Goal: Information Seeking & Learning: Learn about a topic

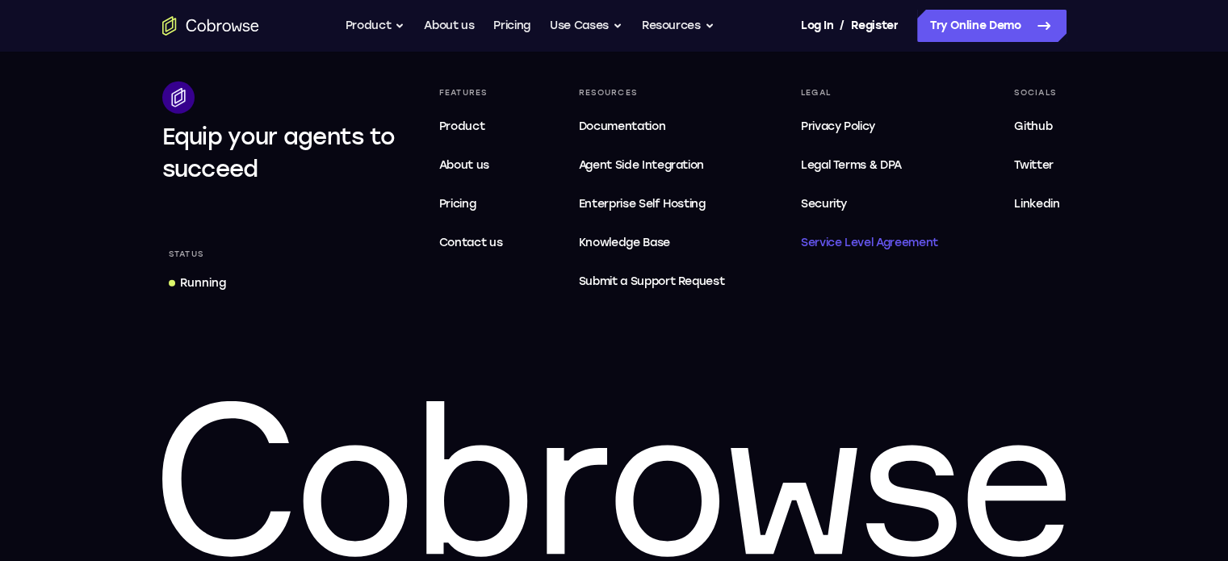
scroll to position [4976, 0]
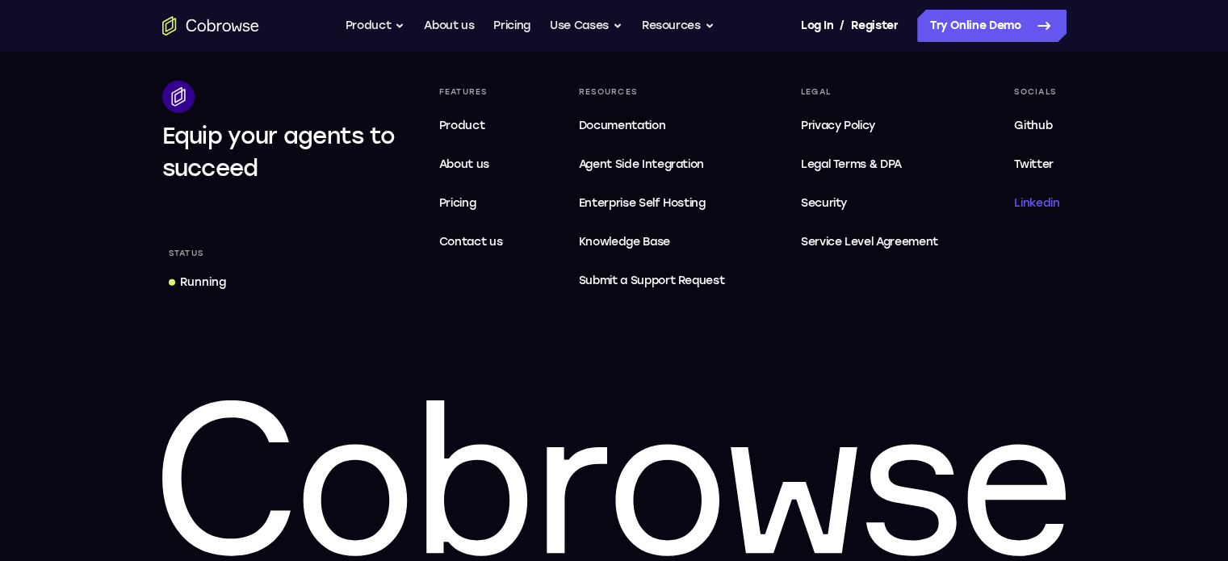
click at [1037, 206] on span "Linkedin" at bounding box center [1036, 203] width 45 height 14
click at [394, 30] on button "Product" at bounding box center [376, 26] width 60 height 32
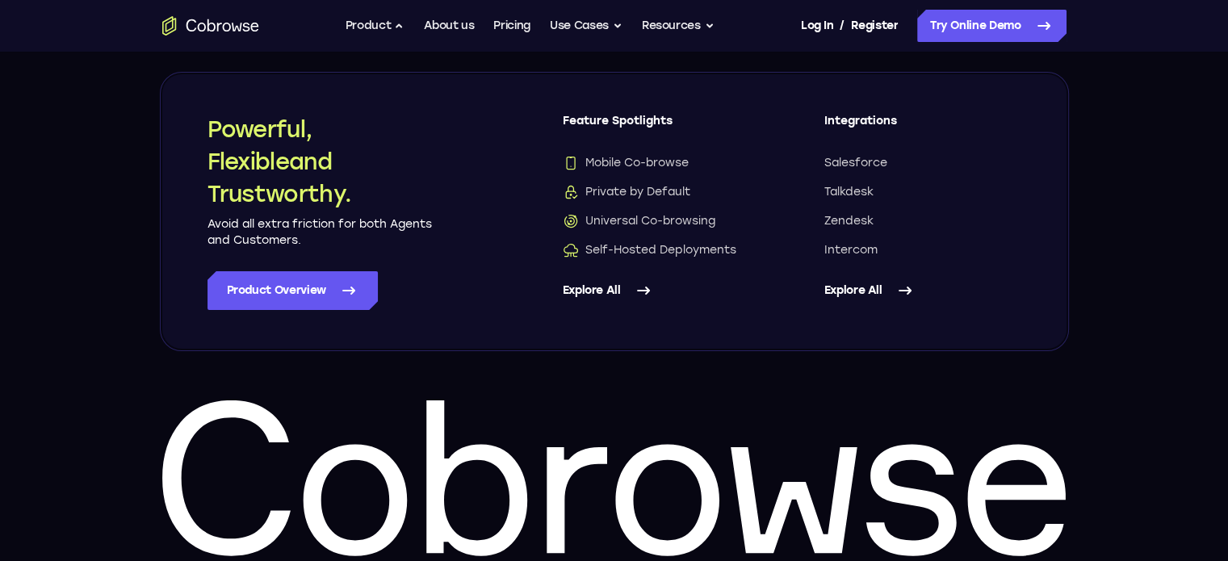
click at [849, 279] on link "Explore All" at bounding box center [922, 290] width 197 height 39
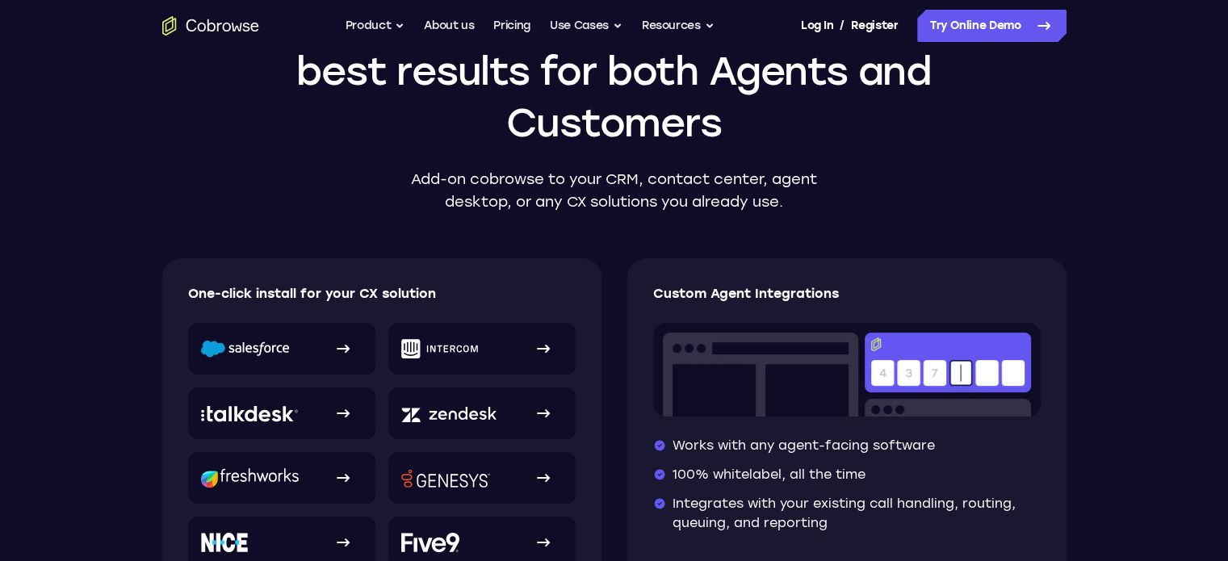
scroll to position [152, 0]
click at [401, 23] on button "Product" at bounding box center [376, 26] width 60 height 32
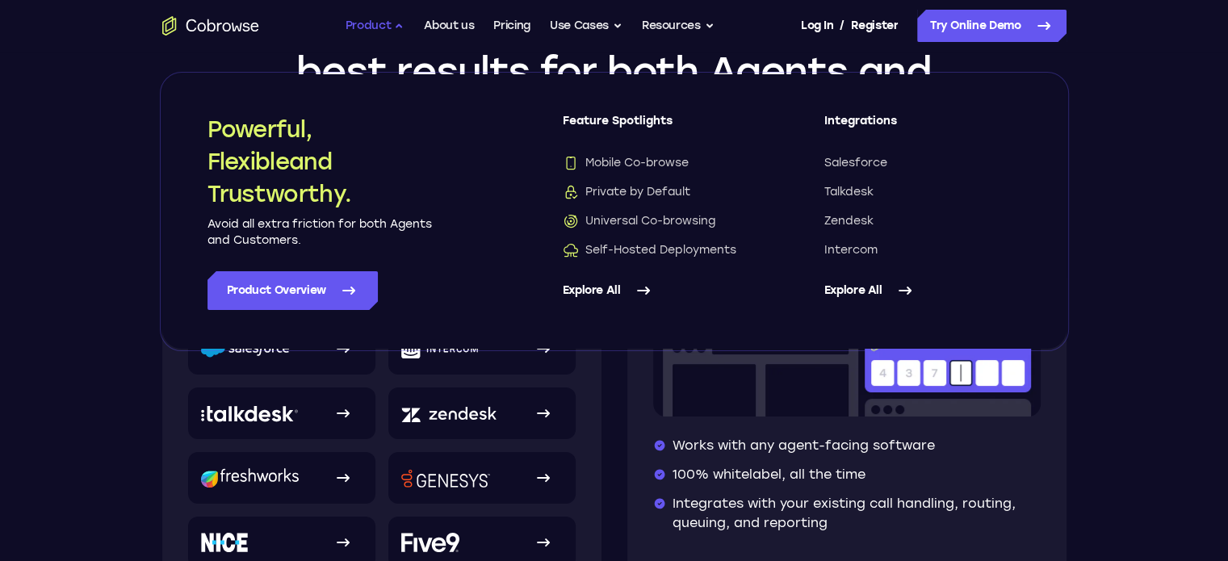
click at [381, 25] on button "Product" at bounding box center [376, 26] width 60 height 32
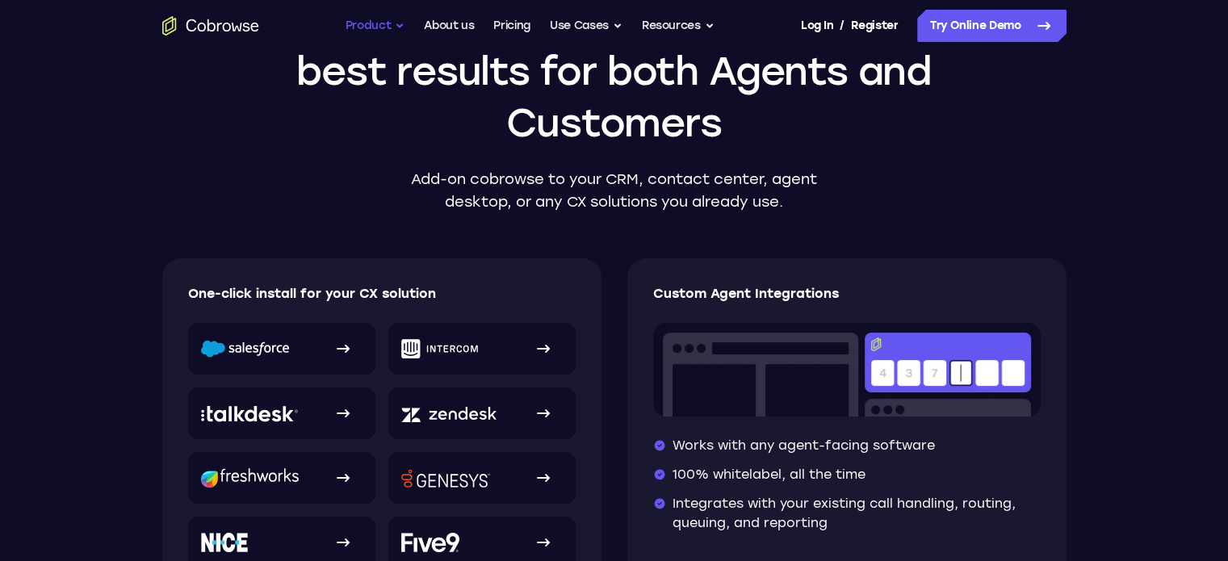
click at [381, 25] on button "Product" at bounding box center [376, 26] width 60 height 32
